Goal: Task Accomplishment & Management: Complete application form

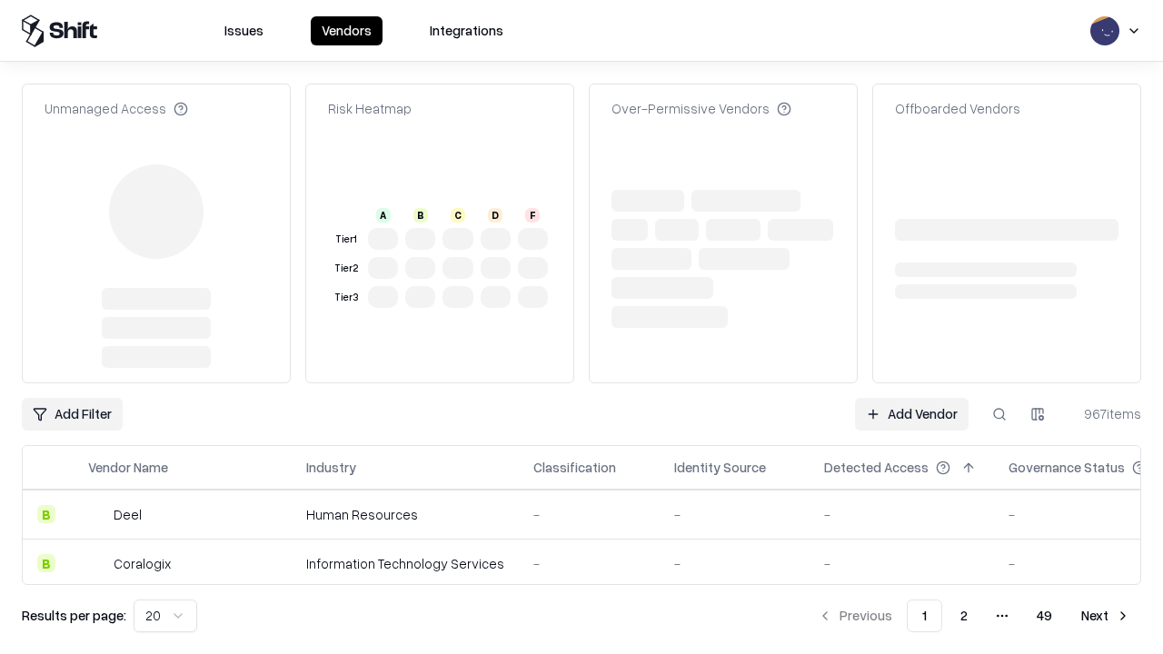
click at [911, 398] on link "Add Vendor" at bounding box center [912, 414] width 114 height 33
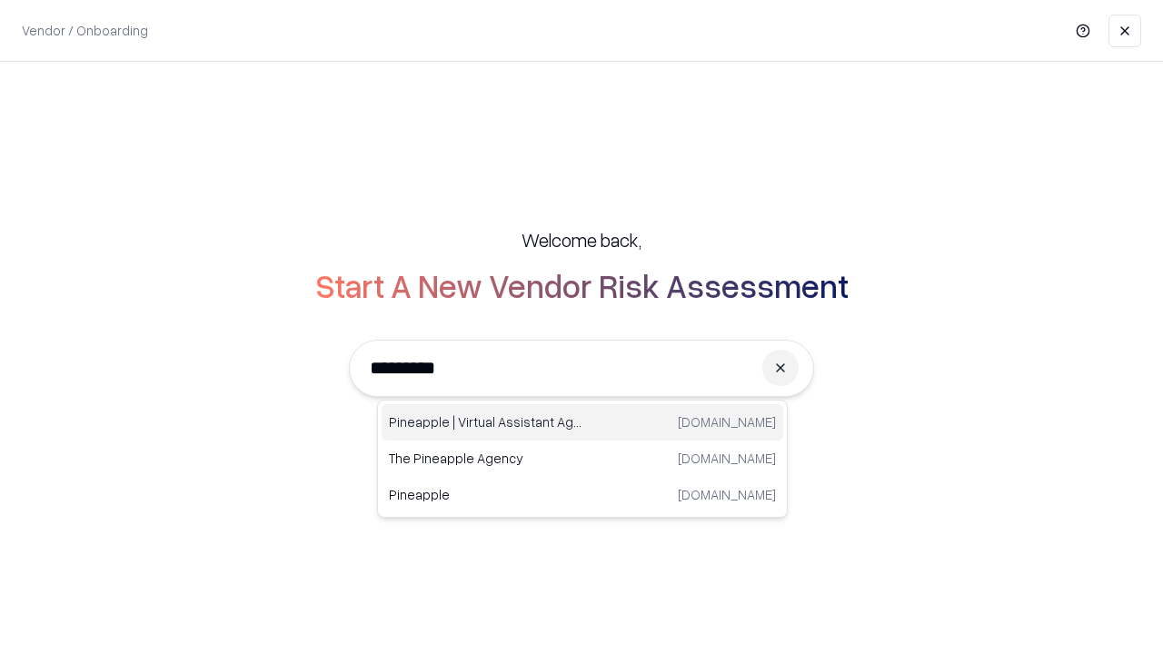
click at [582, 422] on div "Pineapple | Virtual Assistant Agency [DOMAIN_NAME]" at bounding box center [583, 422] width 402 height 36
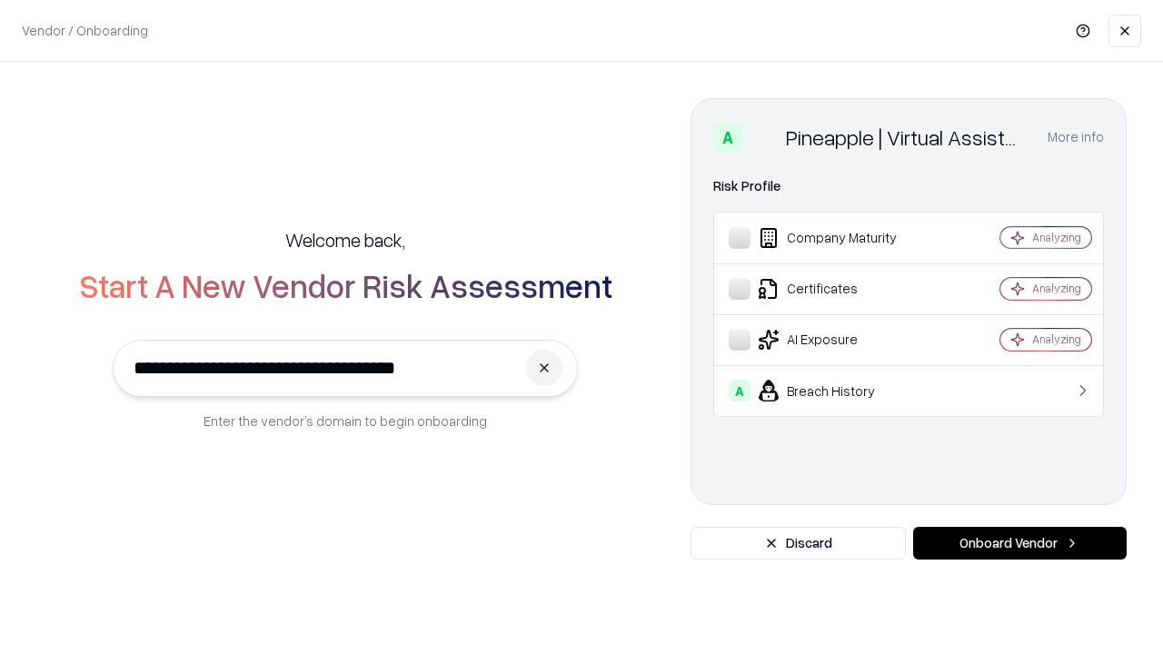
type input "**********"
click at [1019, 543] on button "Onboard Vendor" at bounding box center [1019, 543] width 213 height 33
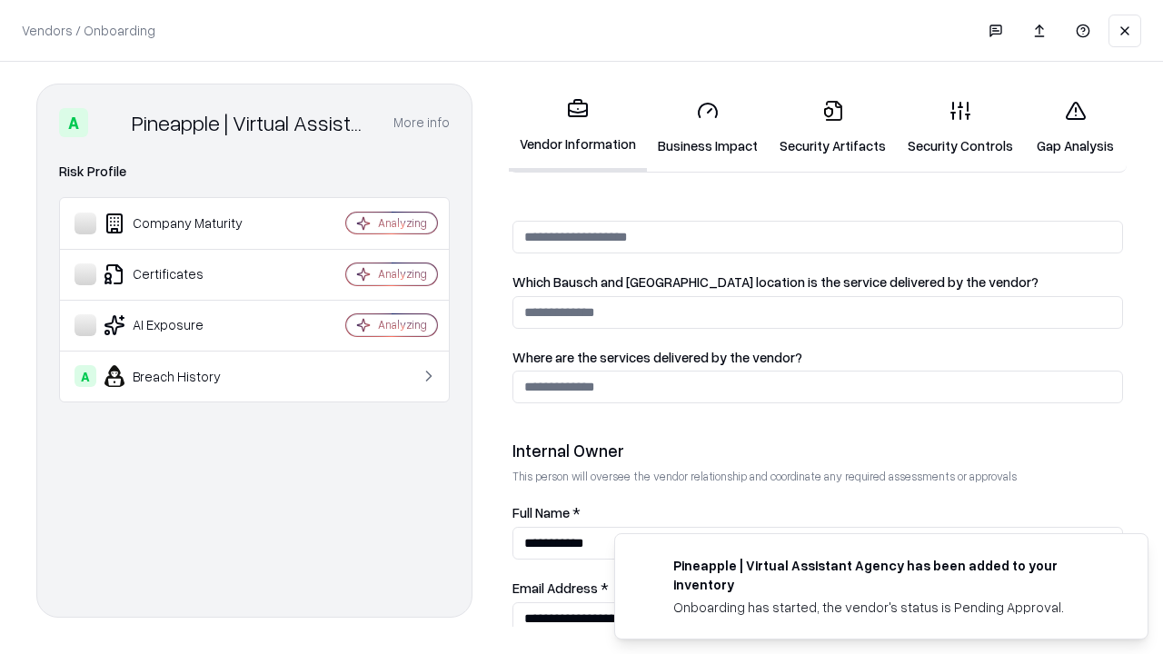
scroll to position [941, 0]
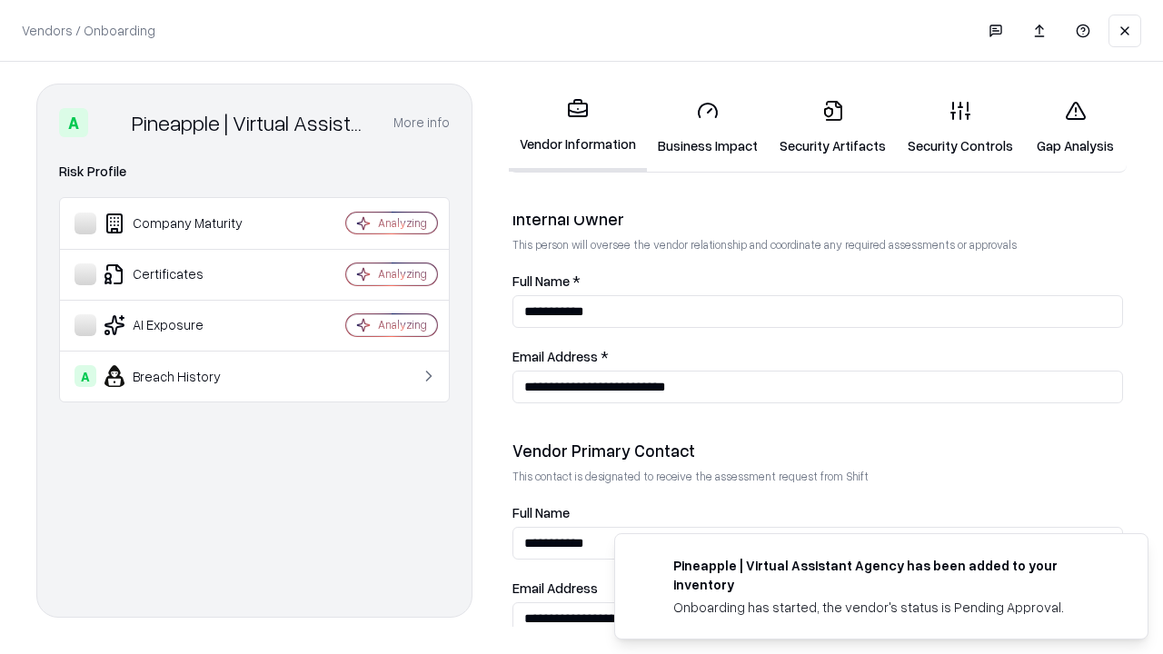
click at [832, 127] on link "Security Artifacts" at bounding box center [833, 127] width 128 height 84
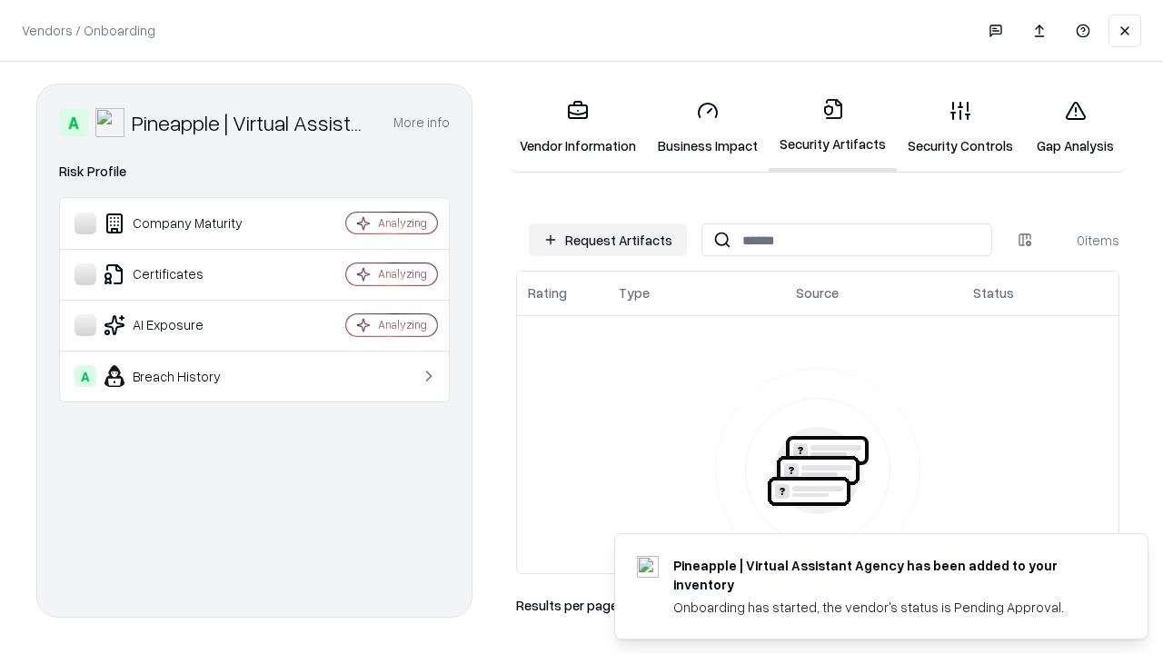
click at [608, 240] on button "Request Artifacts" at bounding box center [608, 239] width 158 height 33
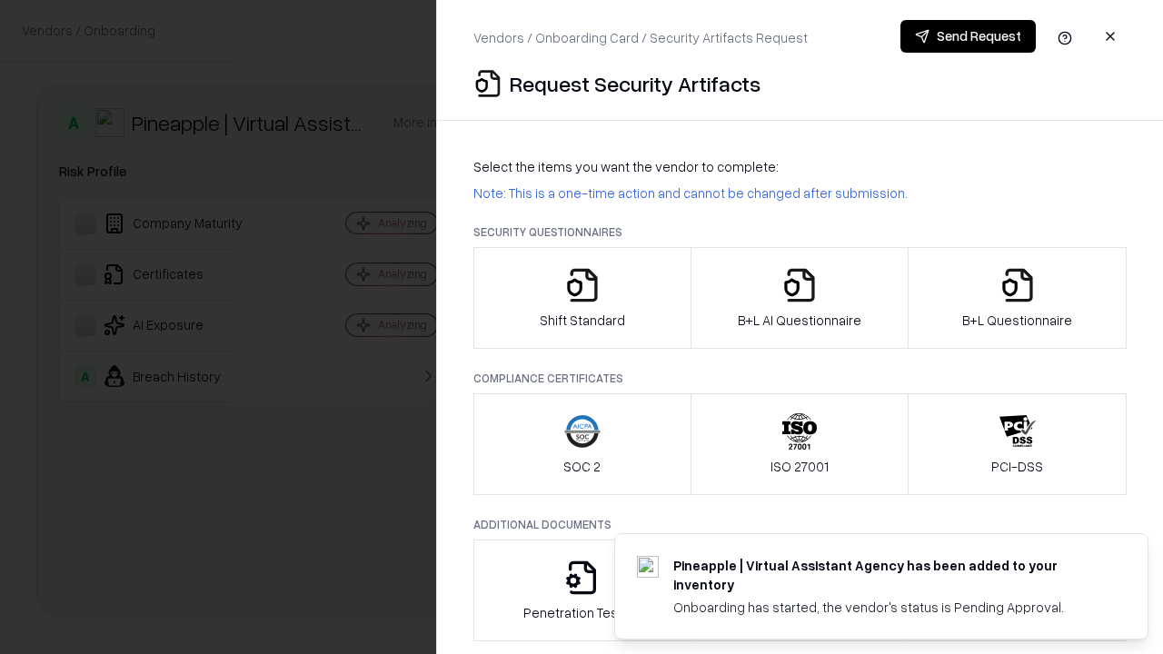
click at [1017, 298] on icon "button" at bounding box center [1017, 285] width 36 height 36
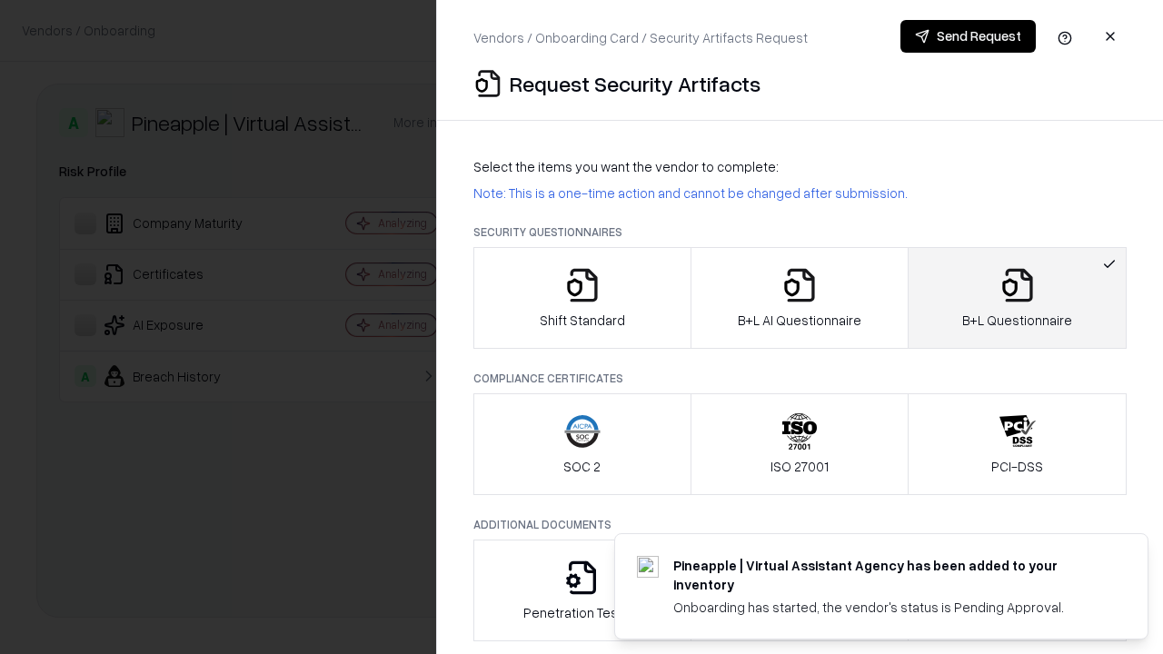
click at [799, 298] on icon "button" at bounding box center [799, 285] width 36 height 36
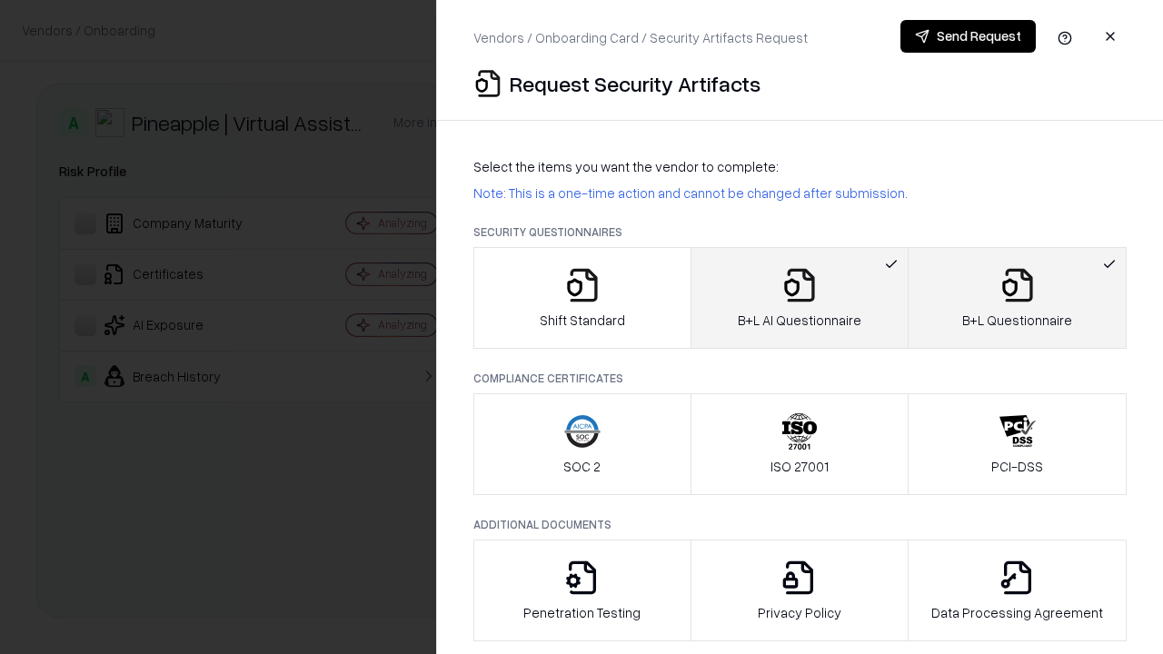
click at [968, 36] on button "Send Request" at bounding box center [967, 36] width 135 height 33
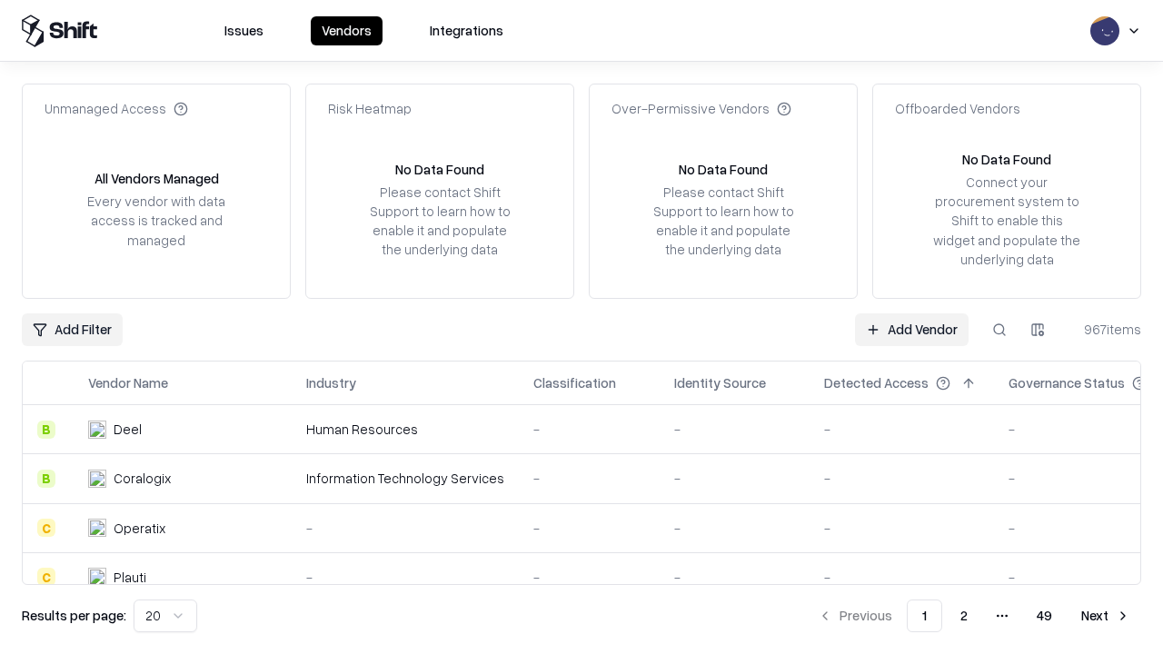
click at [999, 329] on button at bounding box center [999, 329] width 33 height 33
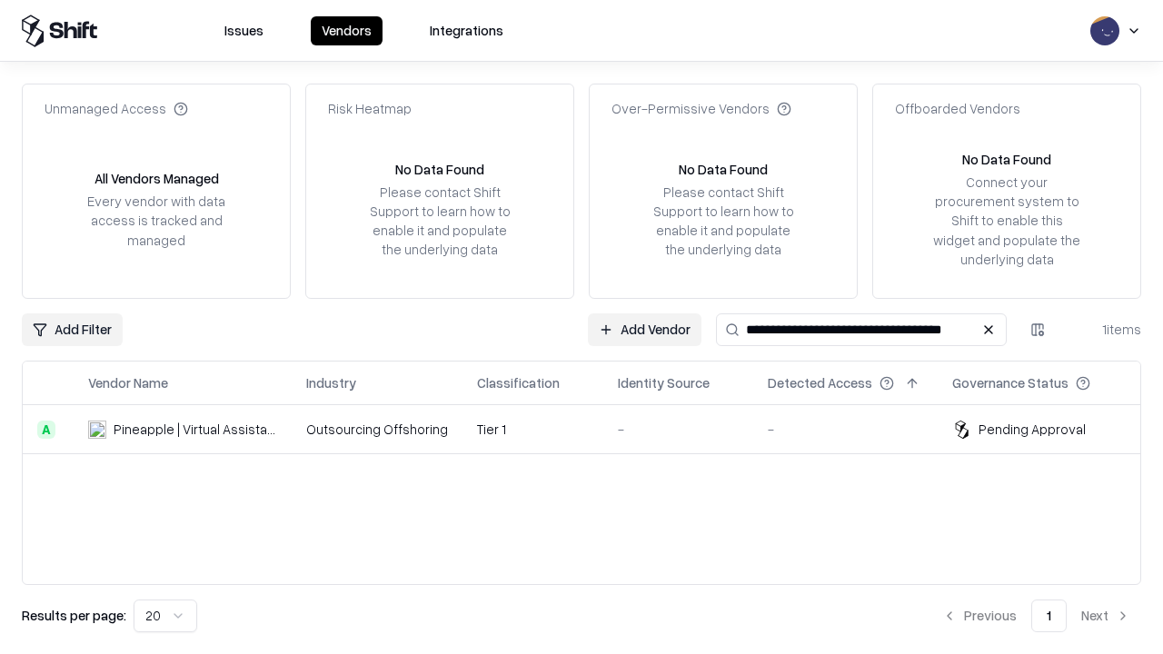
type input "**********"
click at [592, 429] on td "Tier 1" at bounding box center [532, 429] width 141 height 49
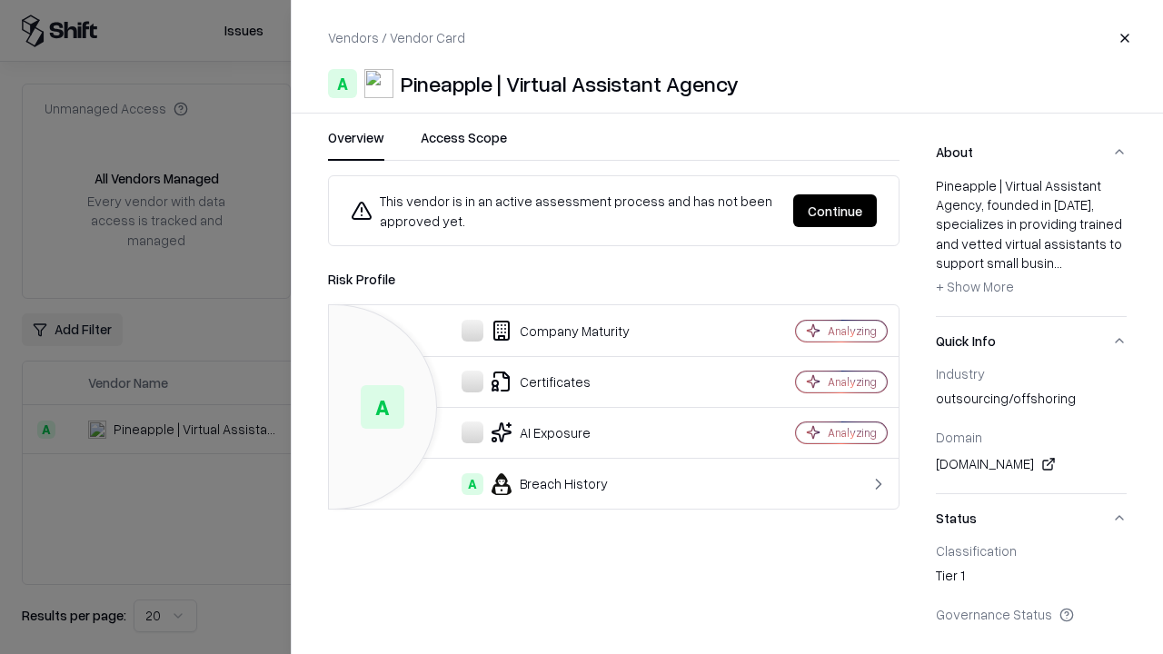
click at [835, 211] on button "Continue" at bounding box center [835, 210] width 84 height 33
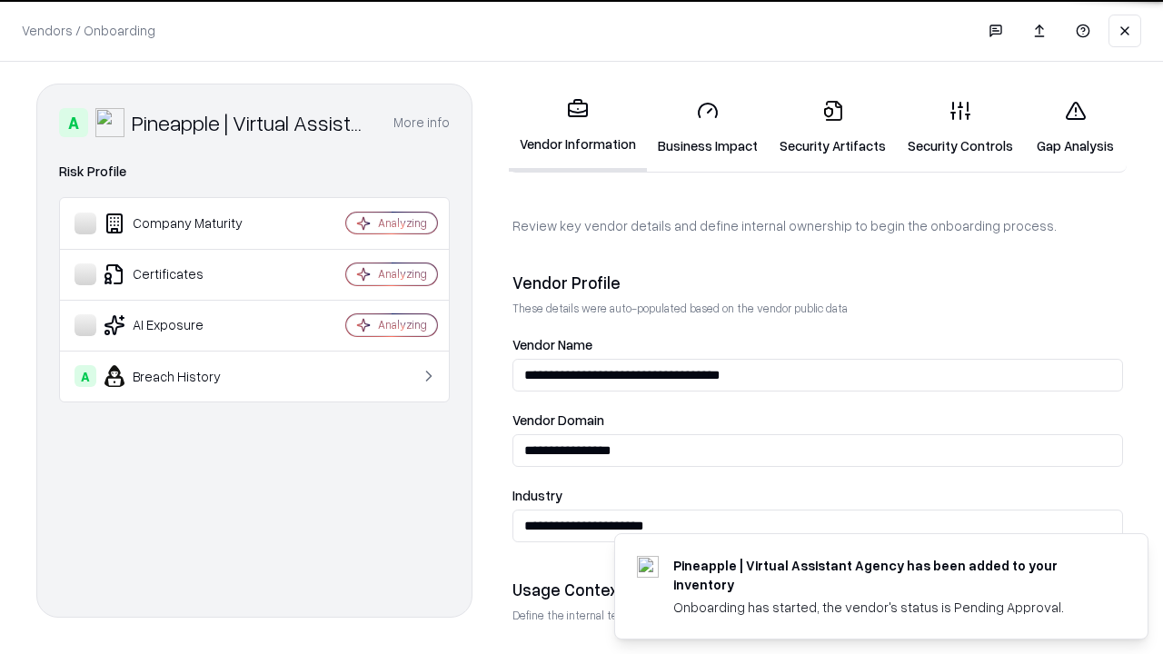
click at [832, 127] on link "Security Artifacts" at bounding box center [833, 127] width 128 height 84
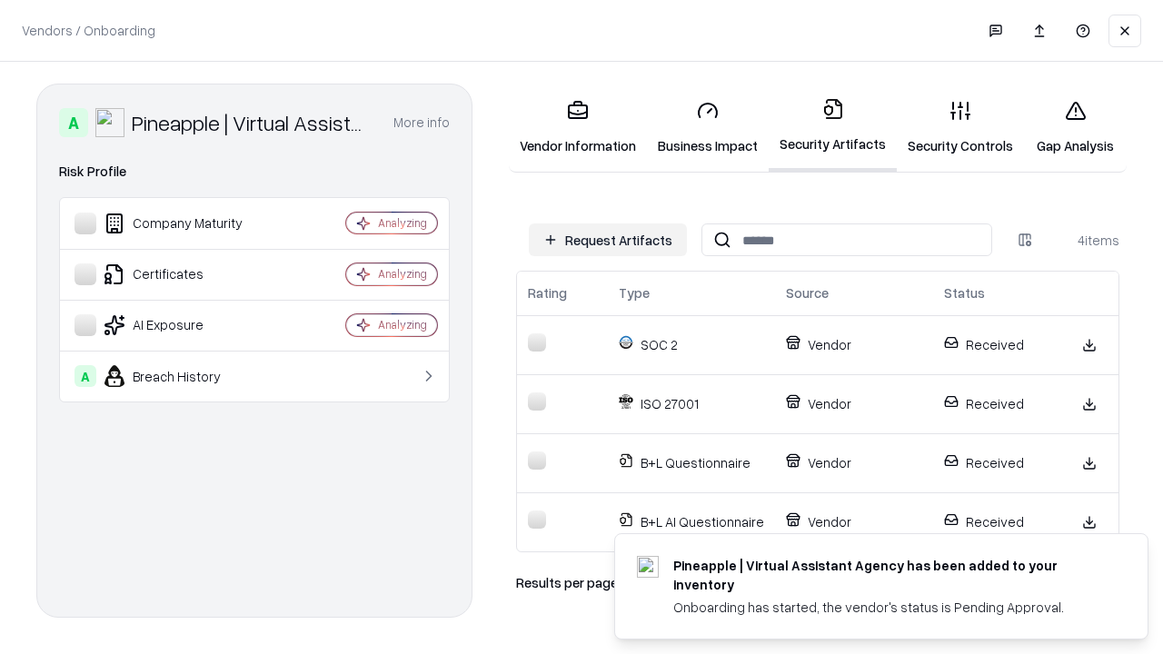
click at [1075, 127] on link "Gap Analysis" at bounding box center [1075, 127] width 103 height 84
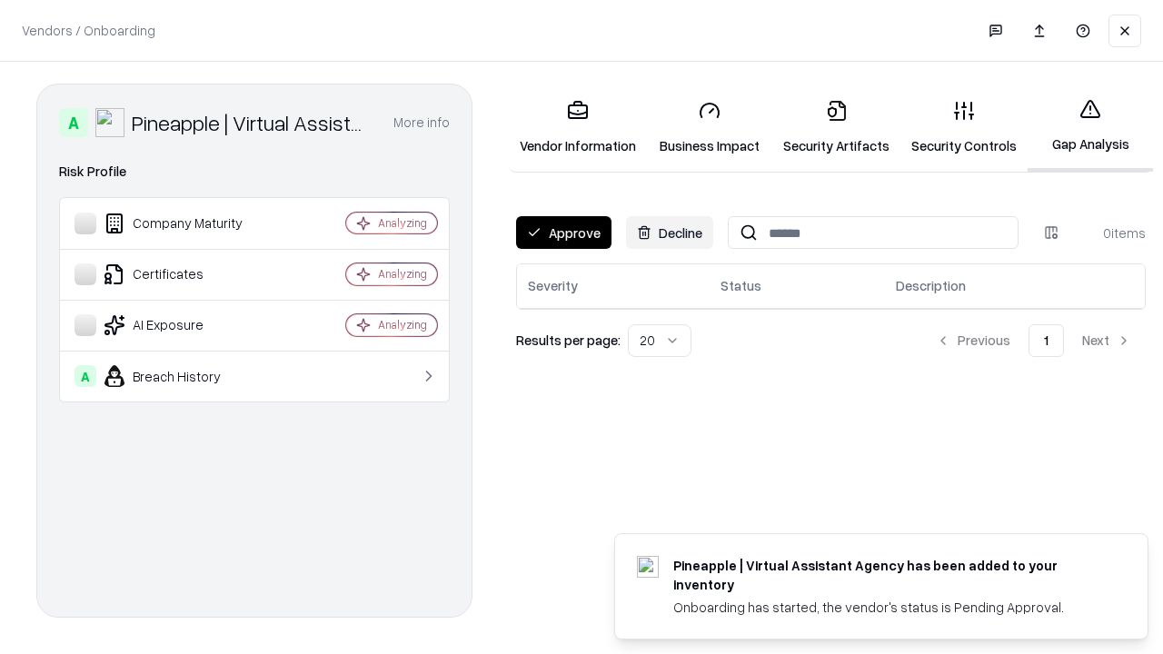
click at [563, 233] on button "Approve" at bounding box center [563, 232] width 95 height 33
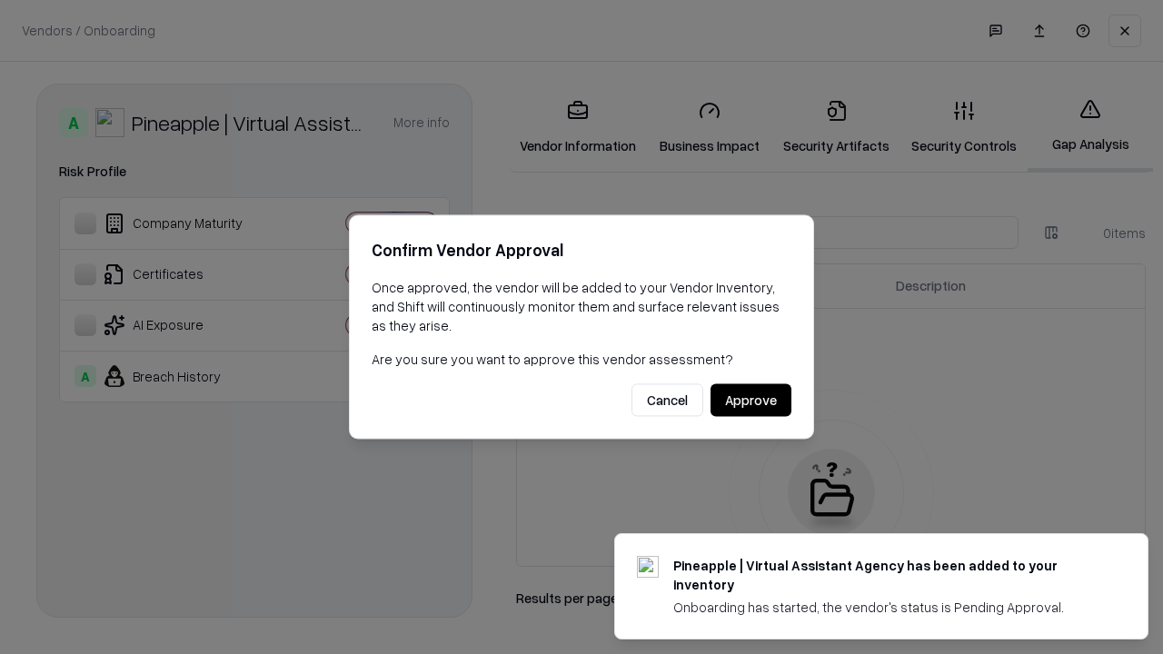
click at [750, 400] on button "Approve" at bounding box center [750, 400] width 81 height 33
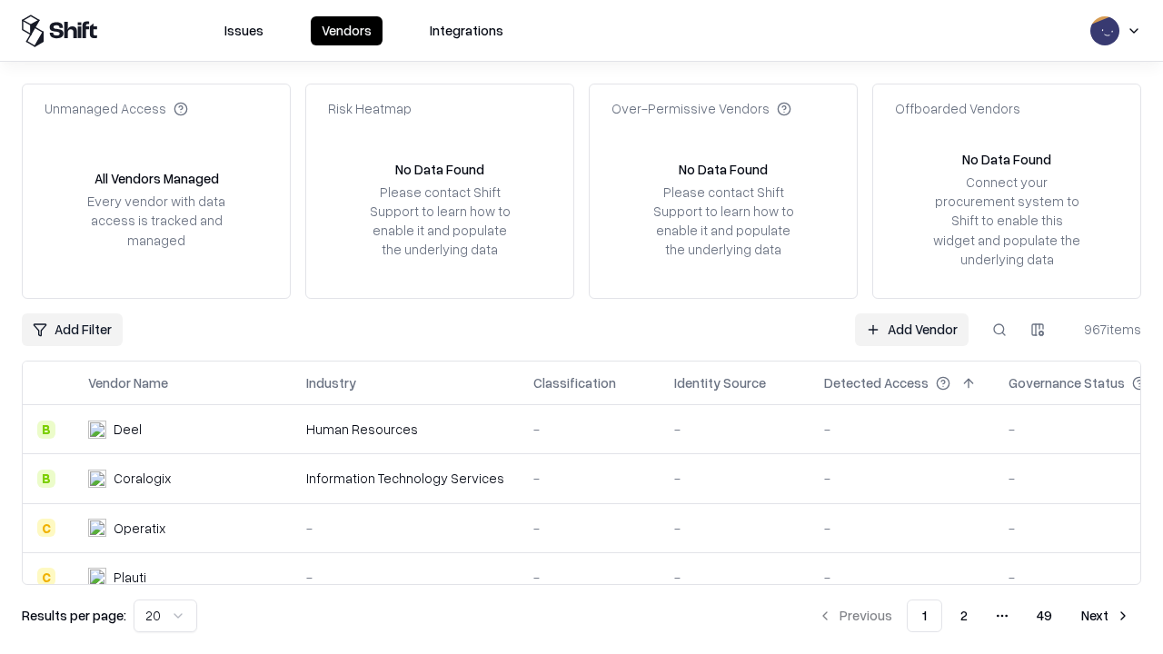
type input "**********"
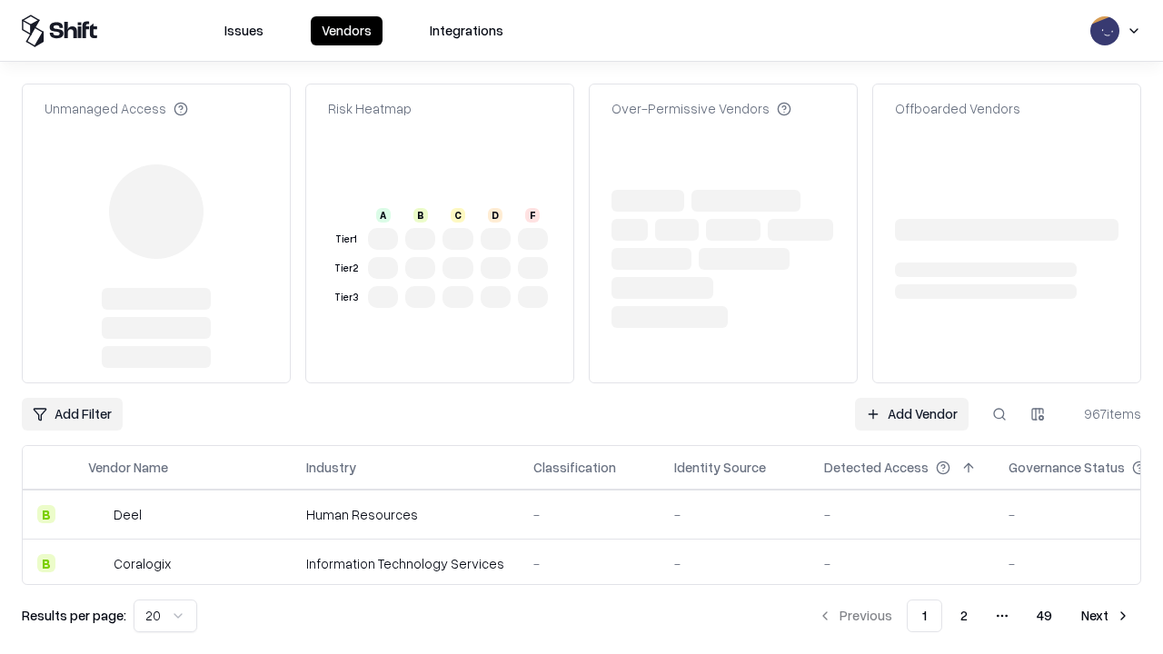
click at [911, 398] on link "Add Vendor" at bounding box center [912, 414] width 114 height 33
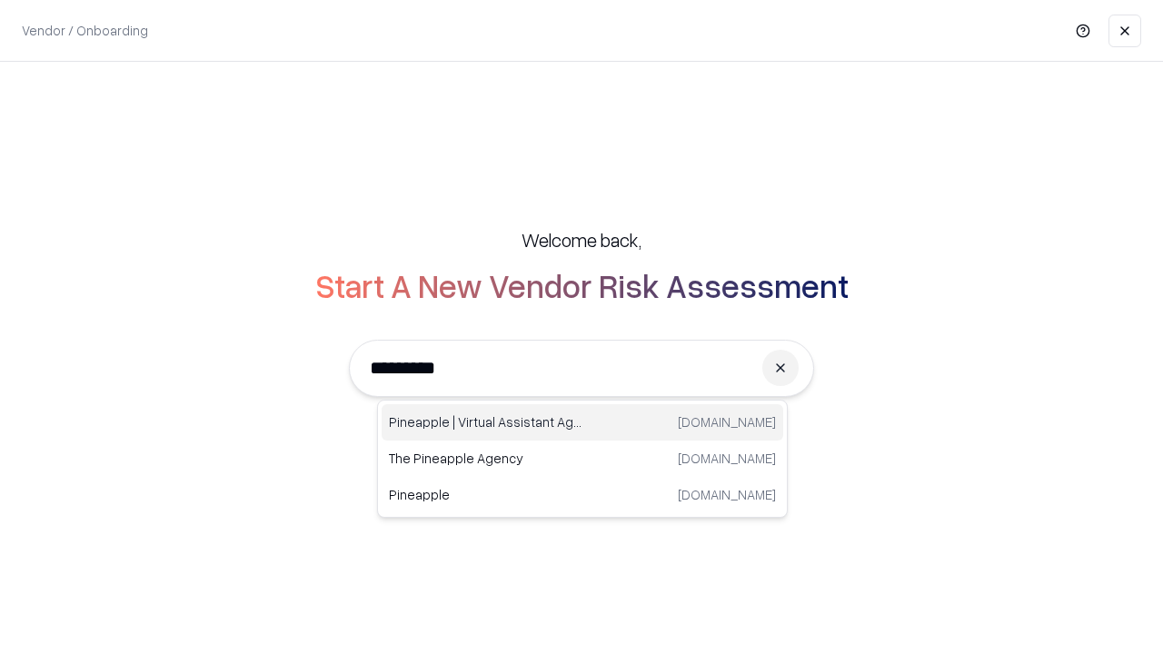
click at [582, 422] on div "Pineapple | Virtual Assistant Agency [DOMAIN_NAME]" at bounding box center [583, 422] width 402 height 36
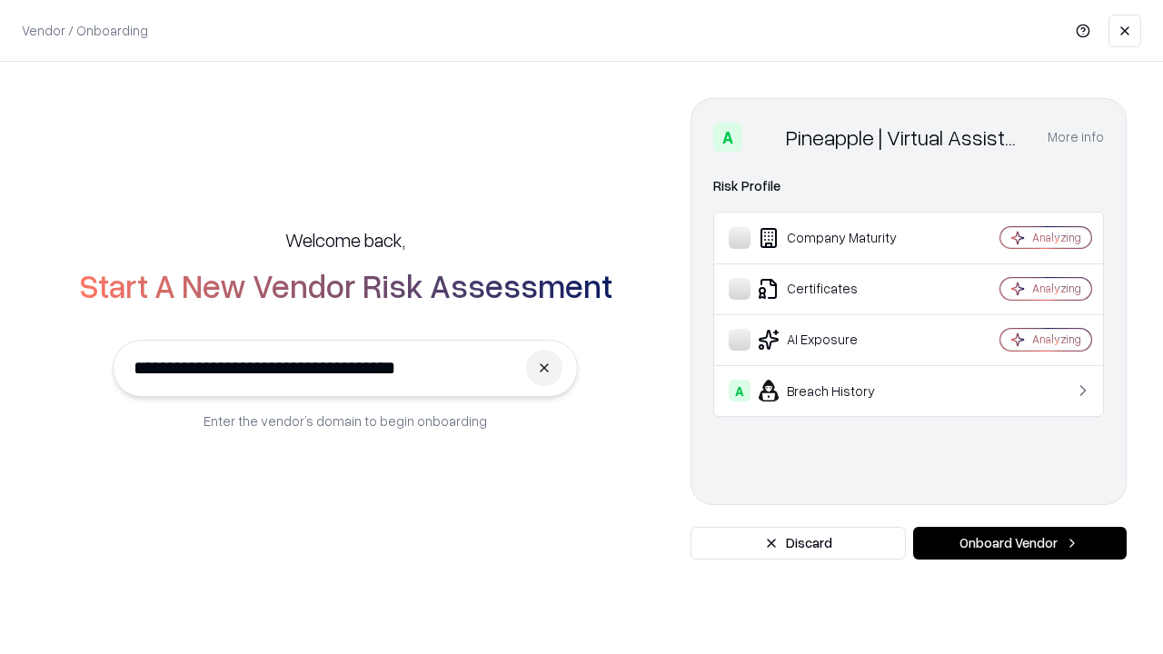
type input "**********"
click at [1019, 543] on button "Onboard Vendor" at bounding box center [1019, 543] width 213 height 33
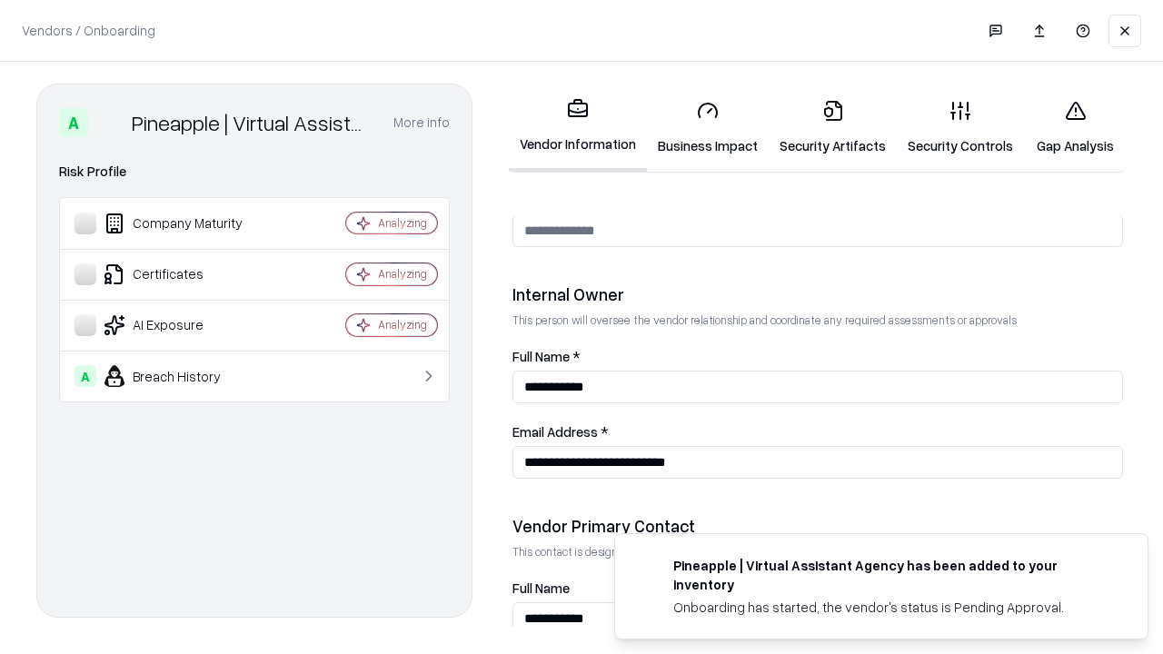
scroll to position [941, 0]
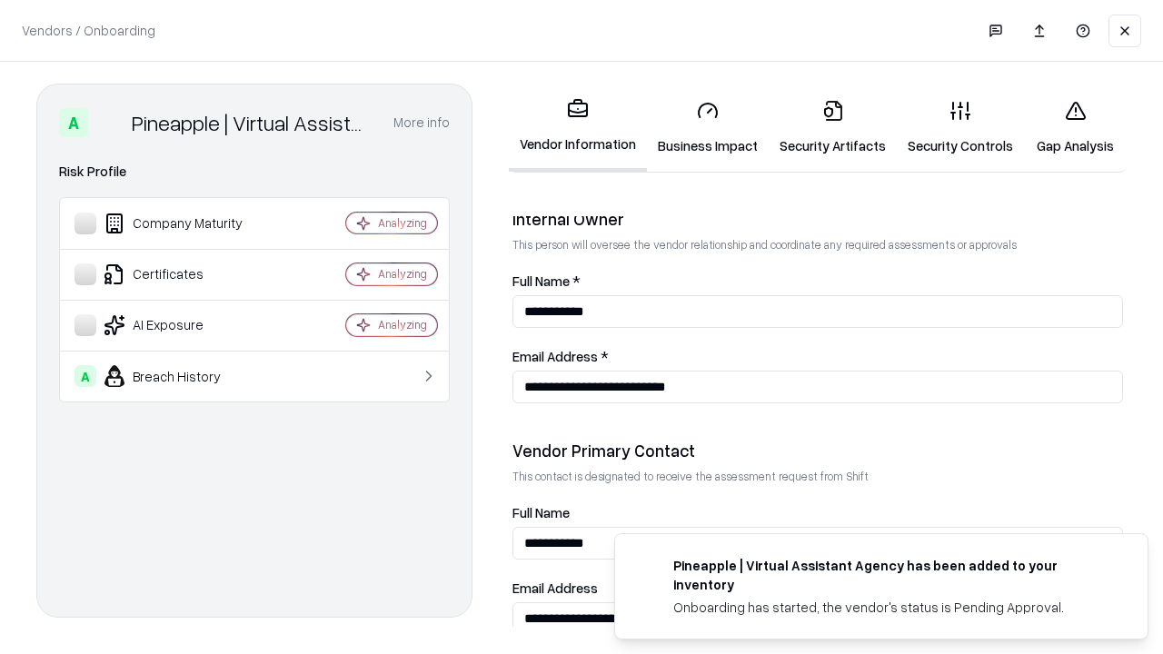
click at [1075, 127] on link "Gap Analysis" at bounding box center [1075, 127] width 103 height 84
